Goal: Complete application form

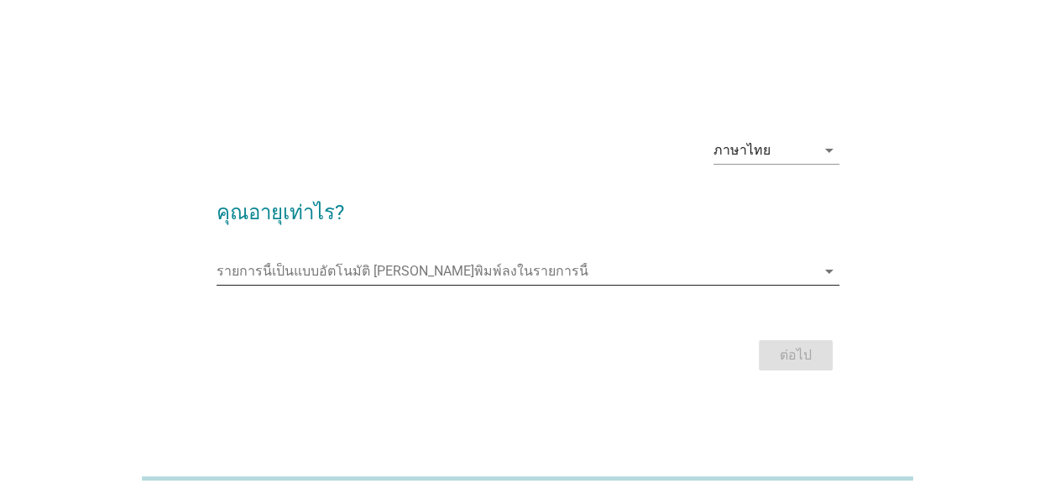
click at [420, 271] on input "รายการนี้เป็นแบบอัตโนมัติ คุณสามารถพิมพ์ลงในรายการนี้" at bounding box center [516, 271] width 599 height 27
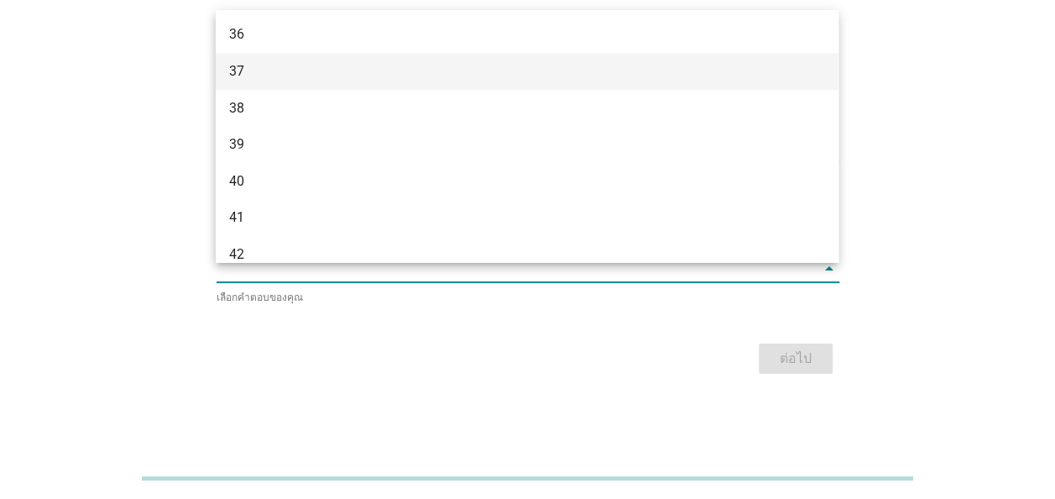
scroll to position [662, 0]
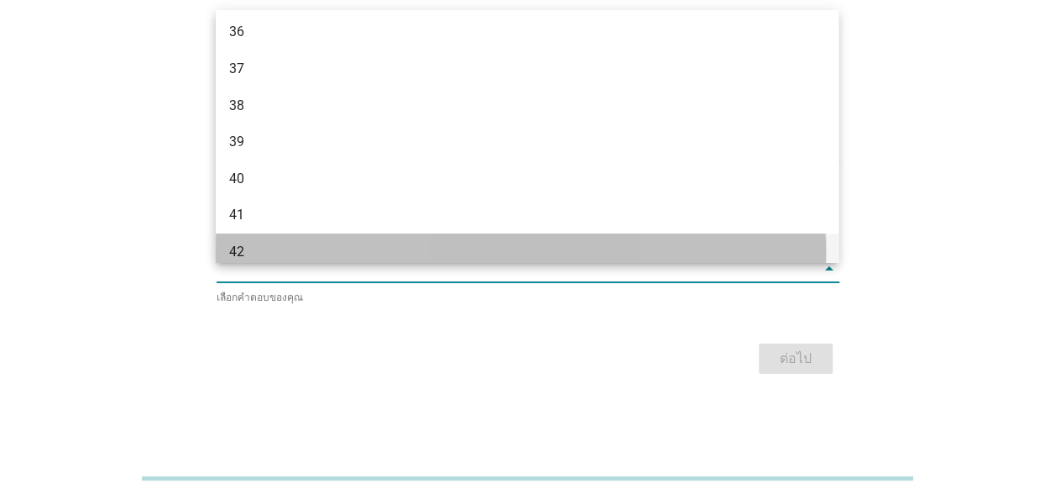
click at [267, 257] on div "42" at bounding box center [502, 252] width 546 height 20
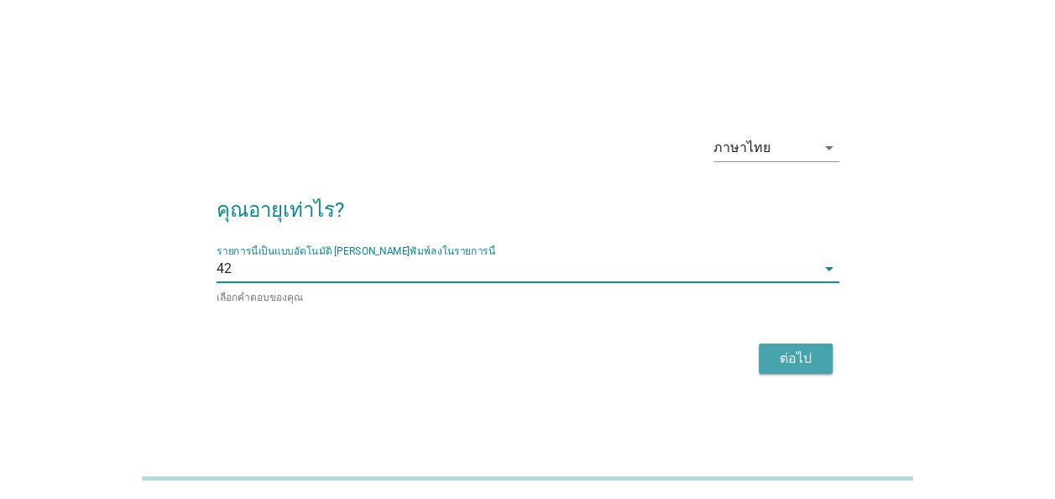
click at [814, 358] on div "ต่อไป" at bounding box center [795, 358] width 47 height 20
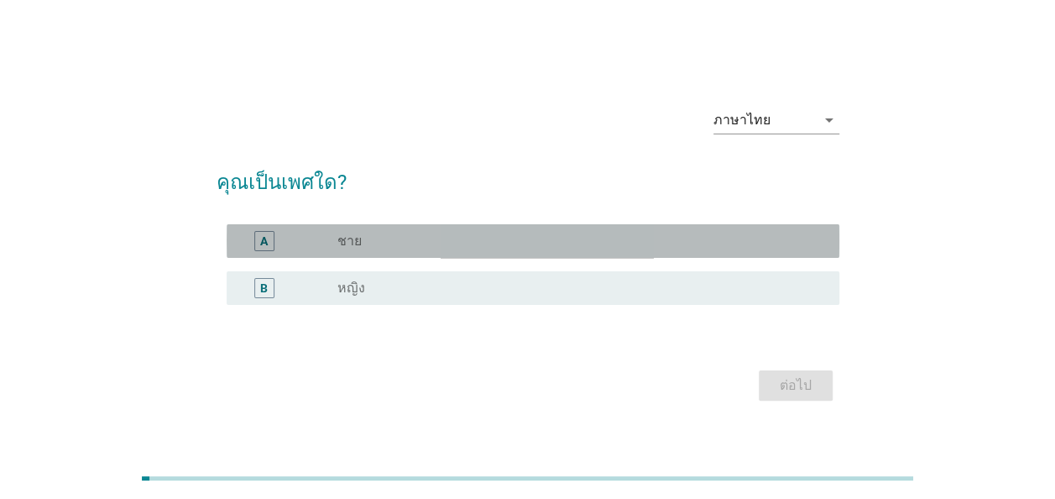
click at [521, 230] on div "A radio_button_unchecked ชาย" at bounding box center [533, 241] width 613 height 34
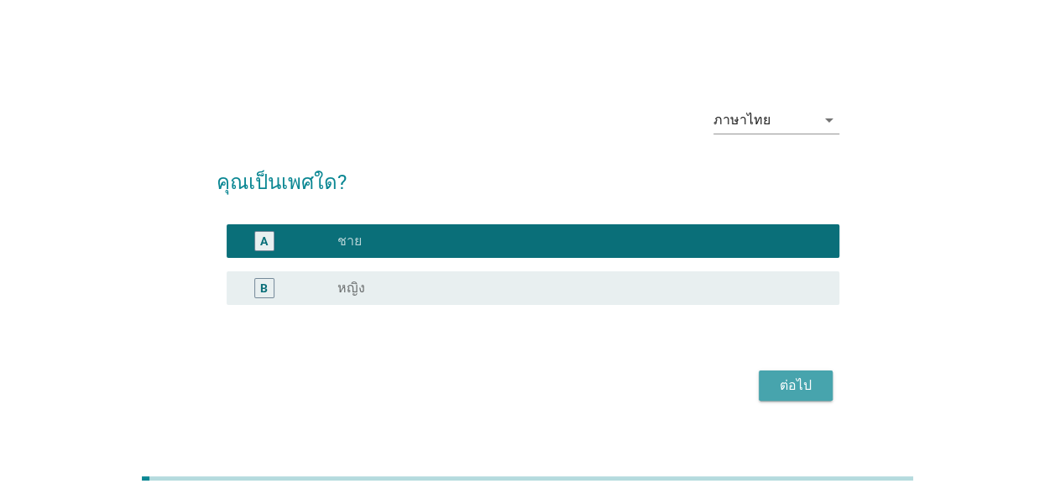
click at [803, 381] on div "ต่อไป" at bounding box center [795, 385] width 47 height 20
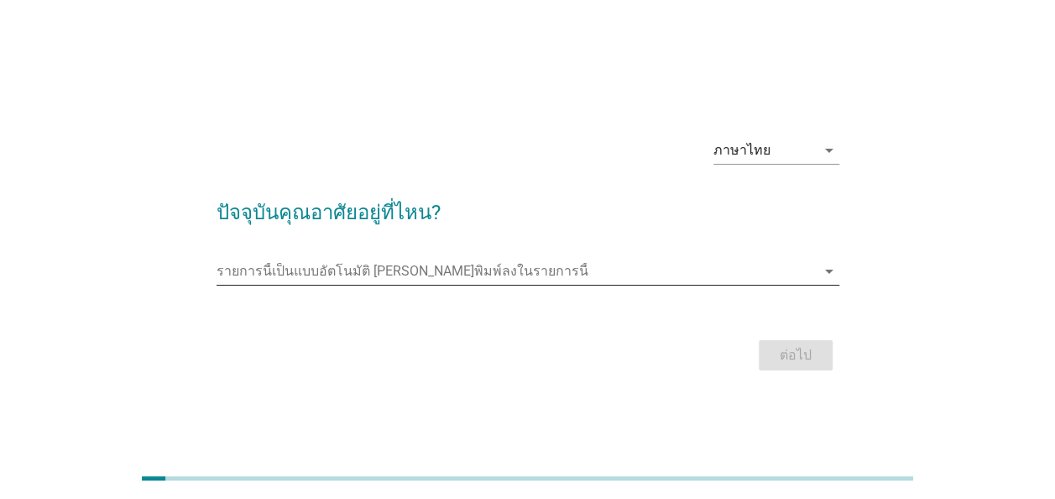
click at [383, 270] on input "รายการนี้เป็นแบบอัตโนมัติ คุณสามารถพิมพ์ลงในรายการนี้" at bounding box center [516, 271] width 599 height 27
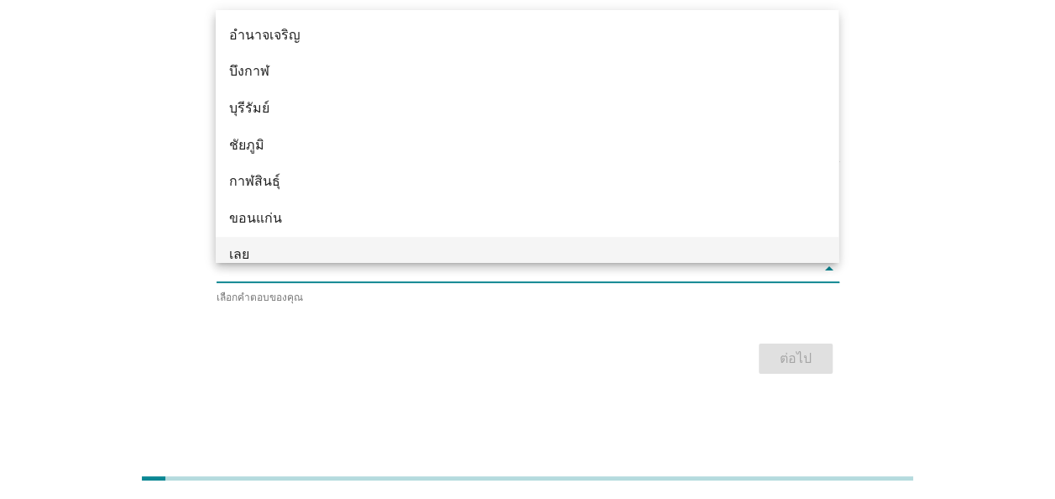
type input "l"
type input "ส"
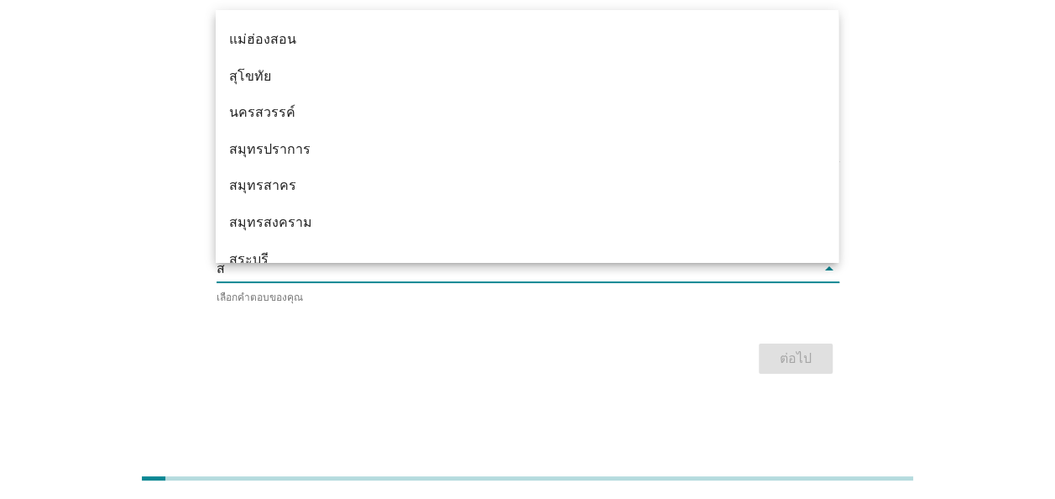
scroll to position [494, 0]
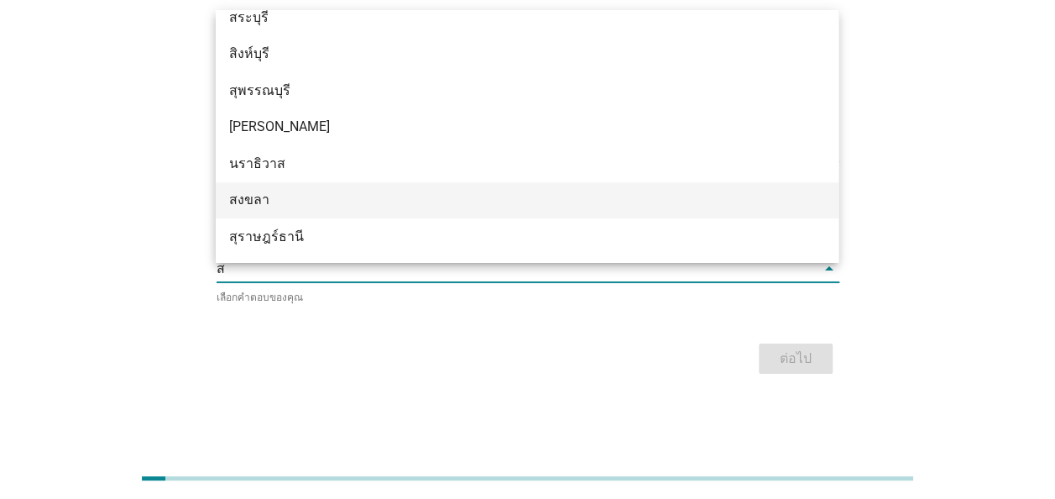
click at [286, 191] on div "สงขลา" at bounding box center [502, 200] width 546 height 20
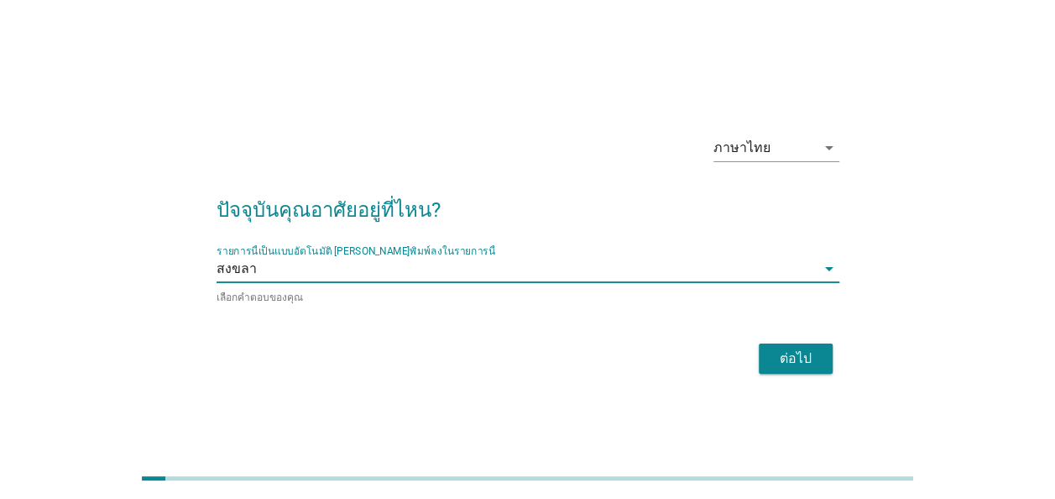
click at [814, 359] on div "ต่อไป" at bounding box center [795, 358] width 47 height 20
